Goal: Information Seeking & Learning: Learn about a topic

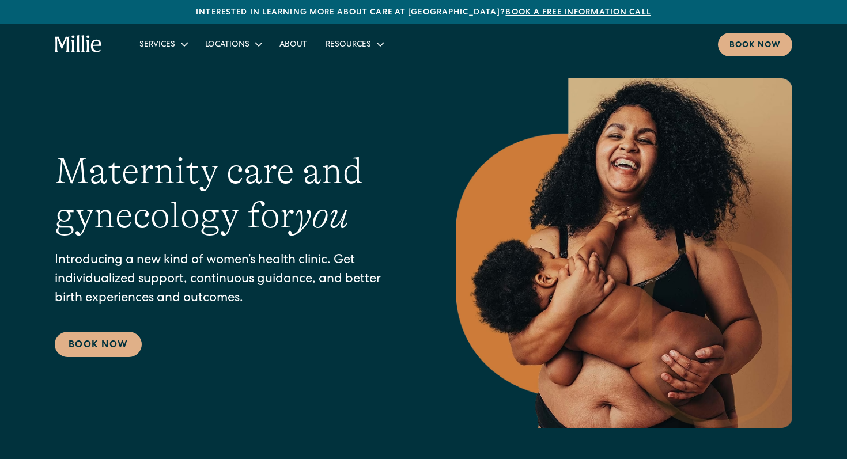
scroll to position [1681, 0]
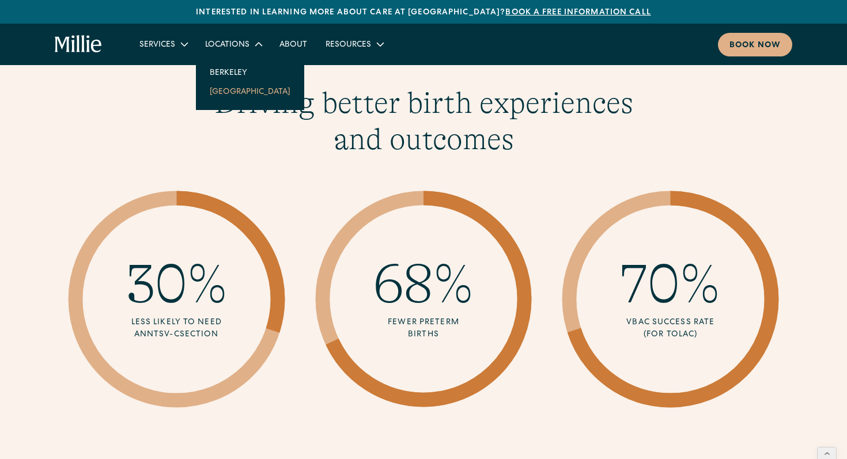
click at [222, 91] on link "[GEOGRAPHIC_DATA]" at bounding box center [249, 91] width 99 height 19
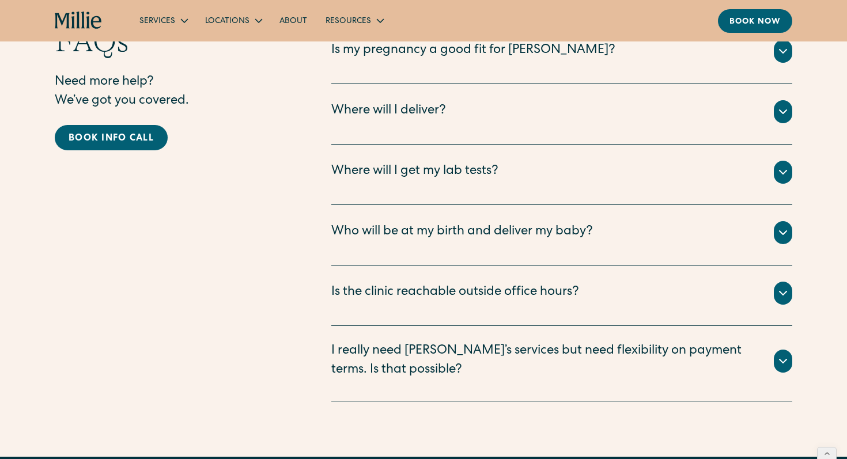
scroll to position [2554, 0]
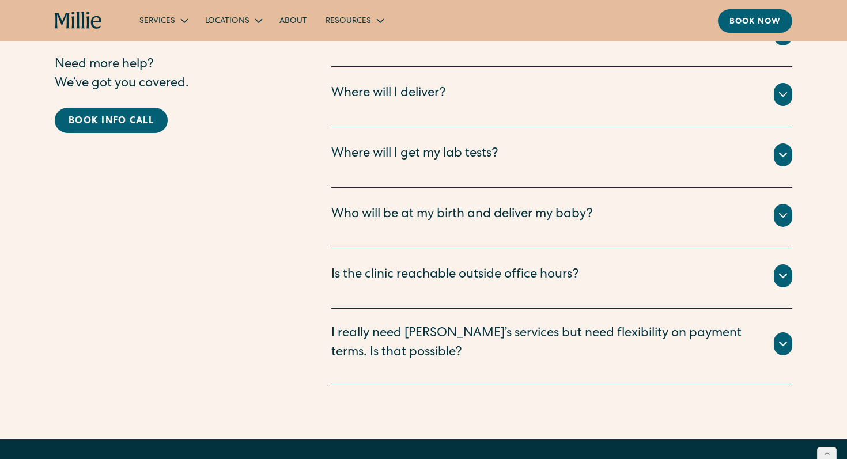
click at [412, 145] on div "Where will I get my lab tests?" at bounding box center [414, 154] width 167 height 19
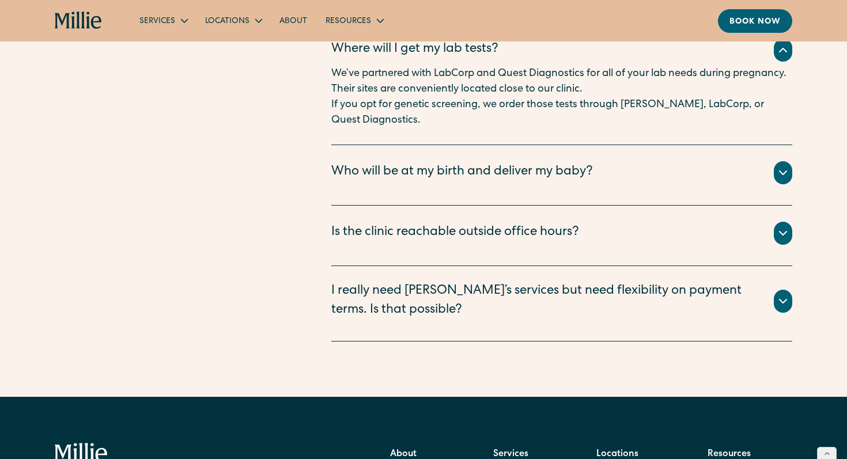
scroll to position [2672, 0]
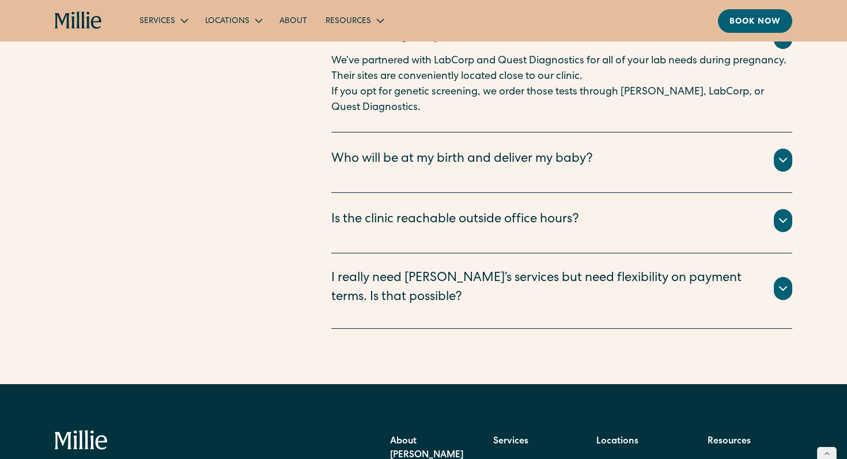
click at [472, 211] on div "Is the clinic reachable outside office hours?" at bounding box center [455, 220] width 248 height 19
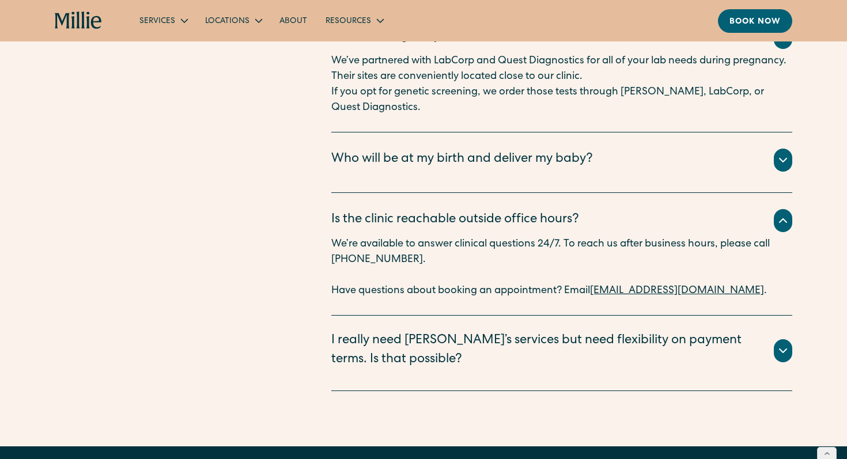
click at [462, 150] on div "Who will be at my birth and deliver my baby?" at bounding box center [461, 159] width 261 height 19
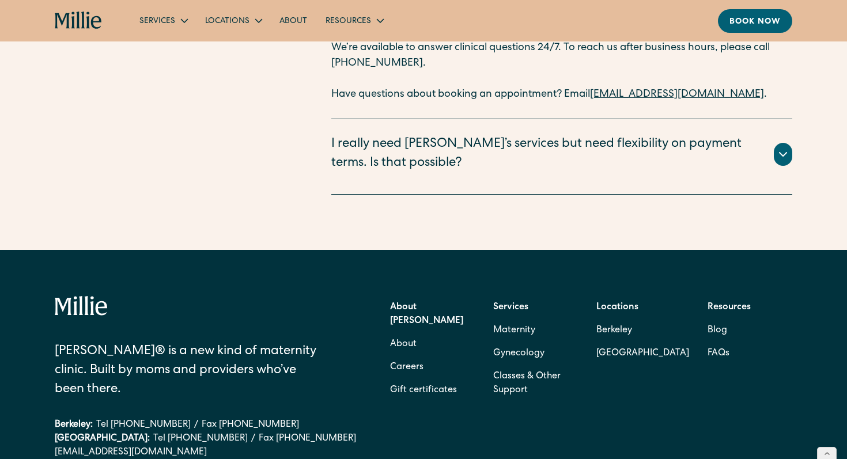
scroll to position [3106, 0]
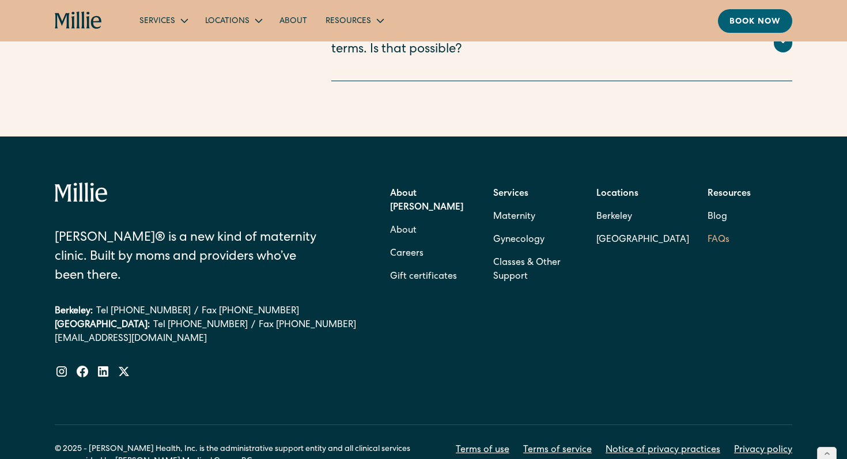
click at [718, 229] on link "FAQs" at bounding box center [718, 240] width 22 height 23
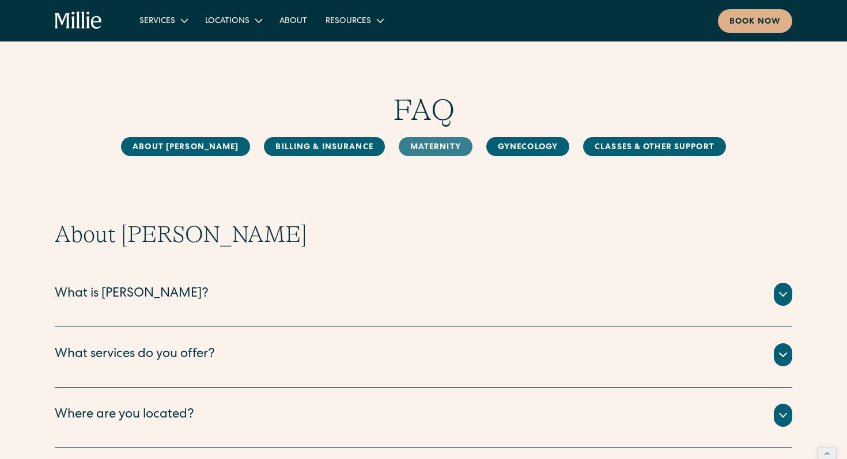
click at [399, 146] on link "MAternity" at bounding box center [436, 146] width 74 height 19
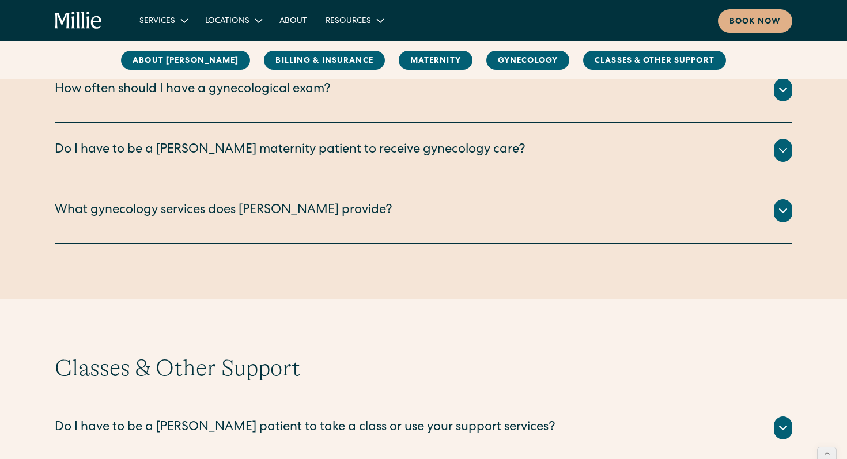
scroll to position [1764, 0]
click at [466, 287] on div "Classes & Other Support Do I have to be a Millie patient to take a class or use…" at bounding box center [423, 421] width 847 height 320
